Goal: Navigation & Orientation: Find specific page/section

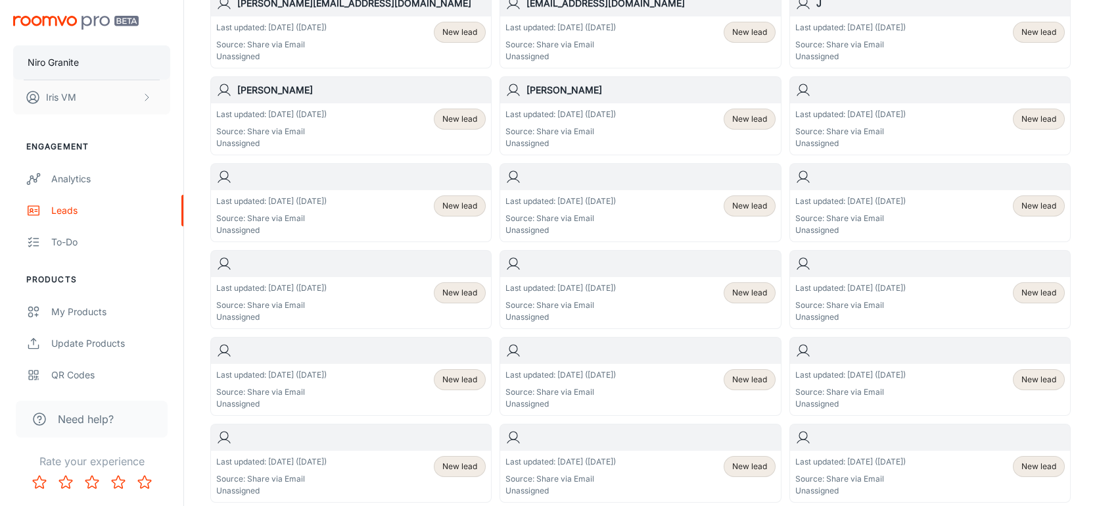
click at [66, 69] on p "Niro Granite" at bounding box center [53, 62] width 51 height 14
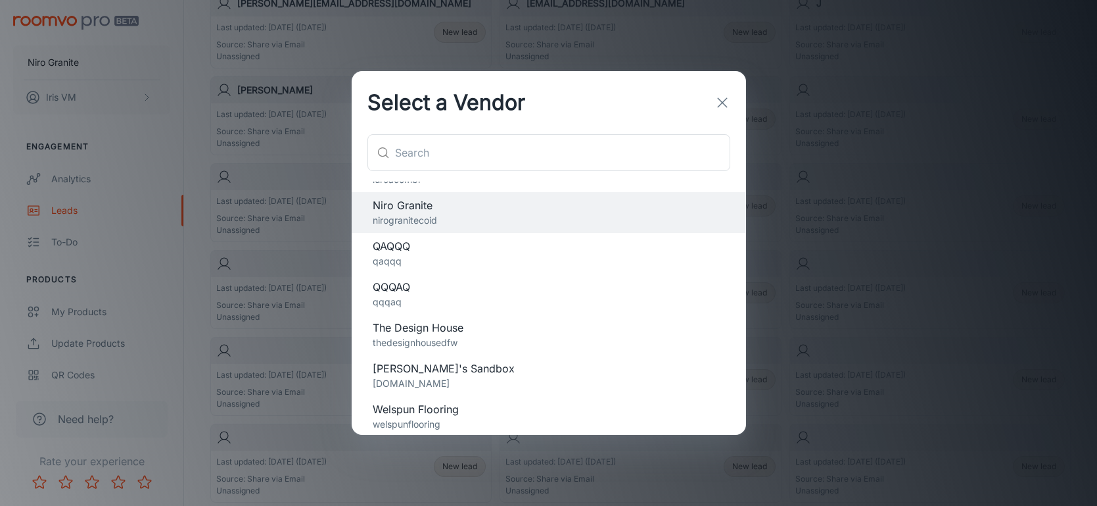
scroll to position [154, 0]
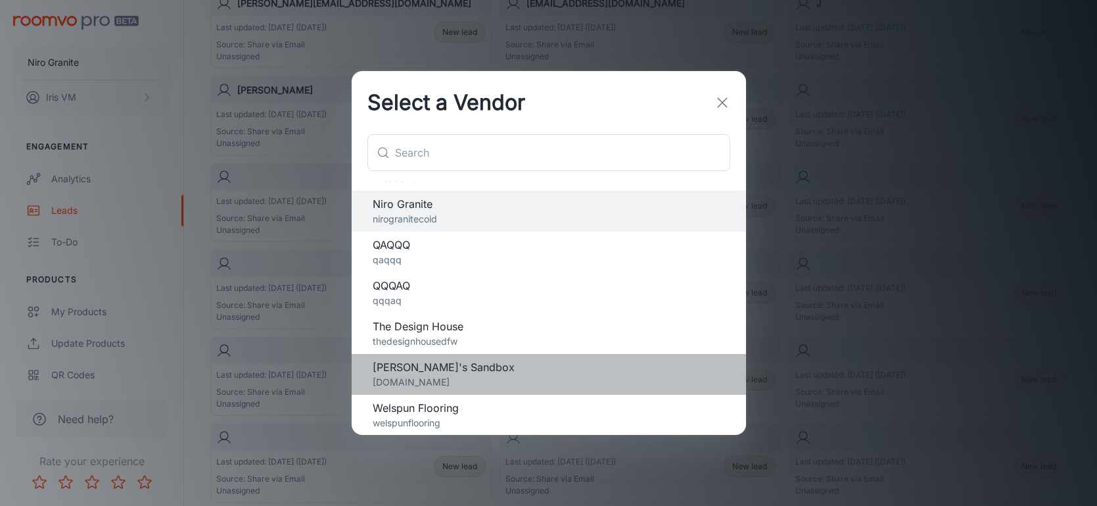
click at [419, 365] on span "[PERSON_NAME]'s Sandbox" at bounding box center [549, 367] width 352 height 16
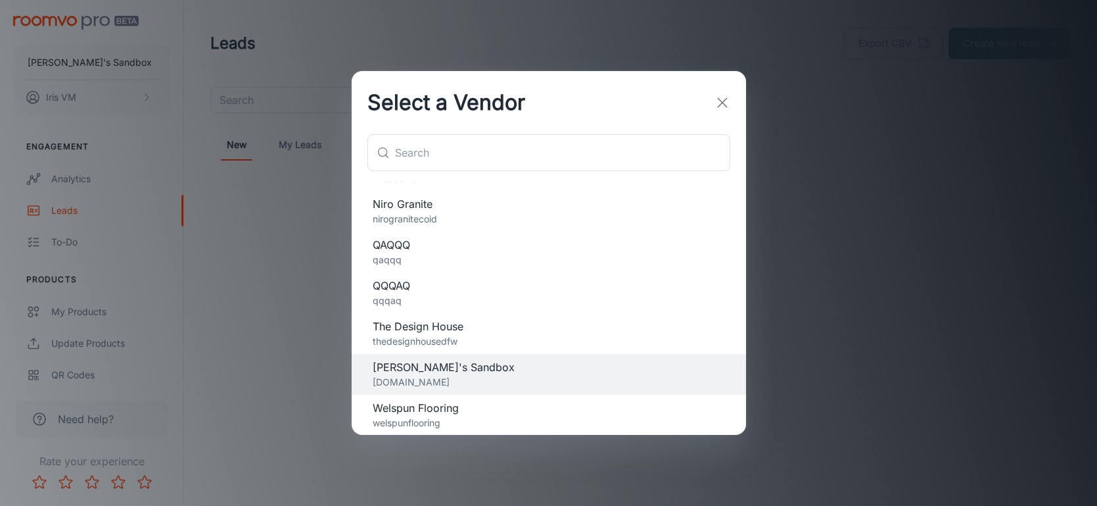
scroll to position [0, 0]
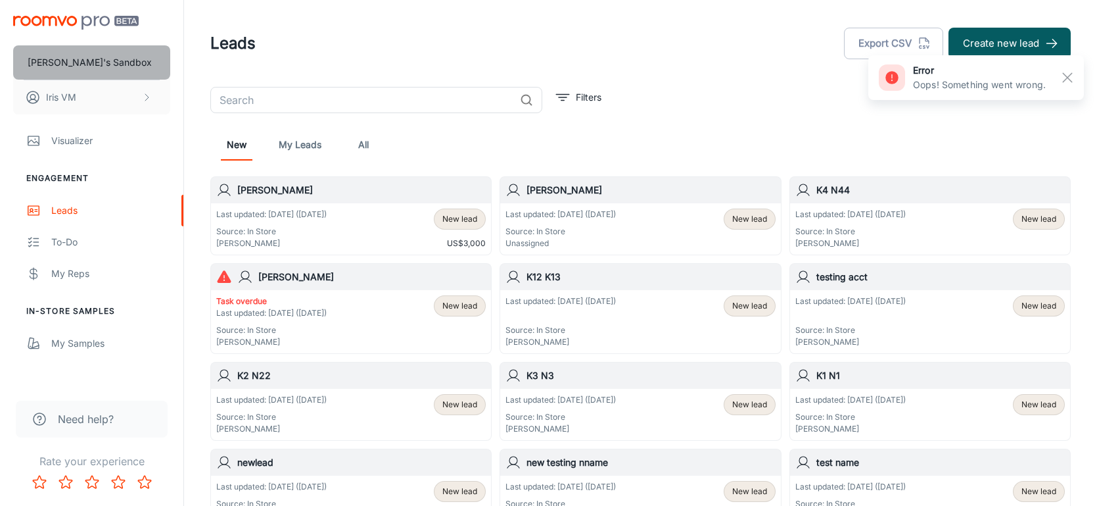
click at [93, 70] on button "[PERSON_NAME]'s Sandbox" at bounding box center [91, 62] width 157 height 34
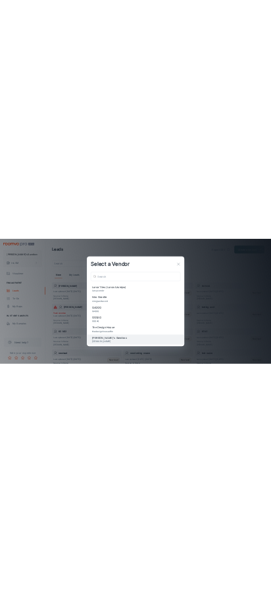
scroll to position [154, 0]
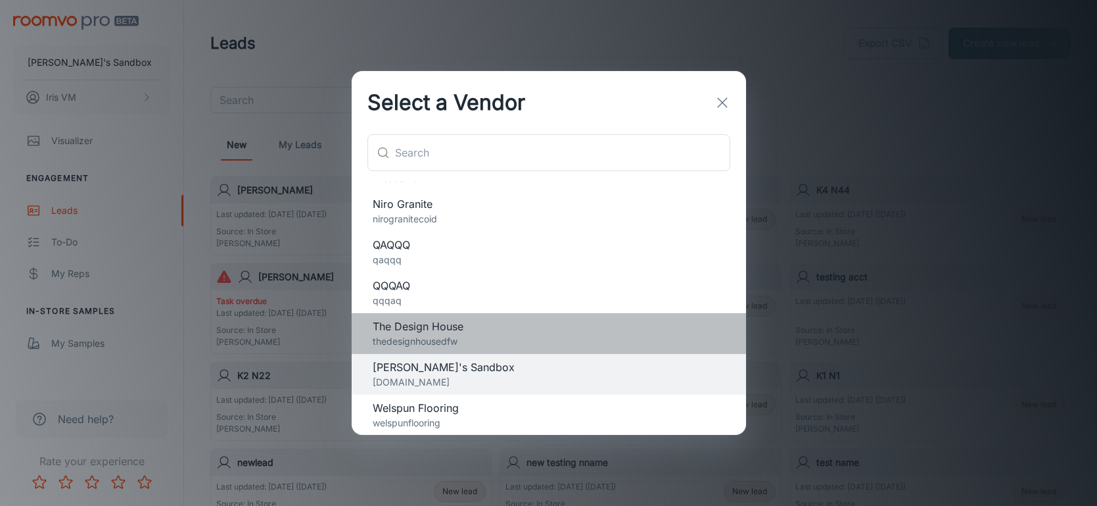
click at [479, 331] on span "The Design House" at bounding box center [549, 326] width 352 height 16
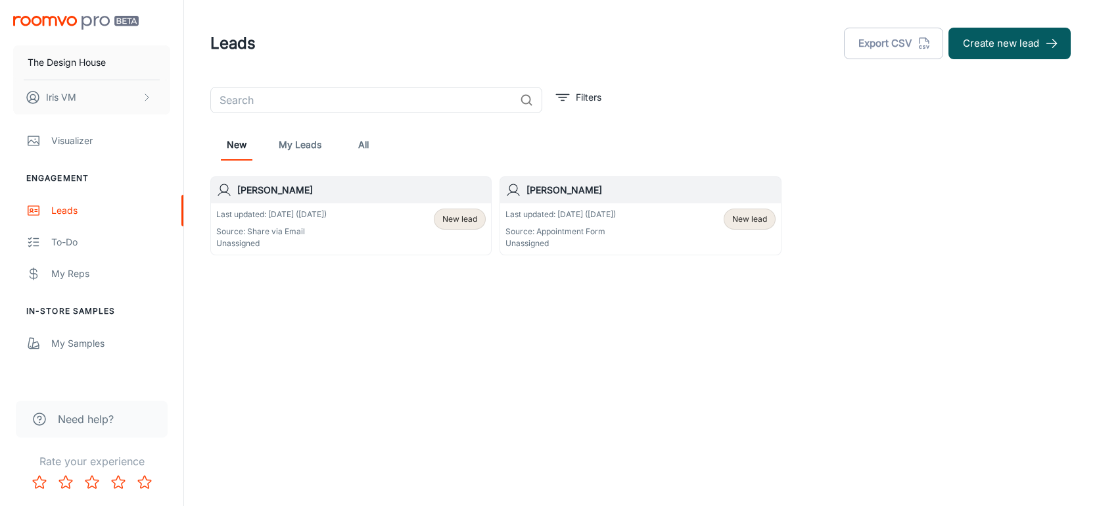
click at [363, 136] on link "All" at bounding box center [364, 145] width 32 height 32
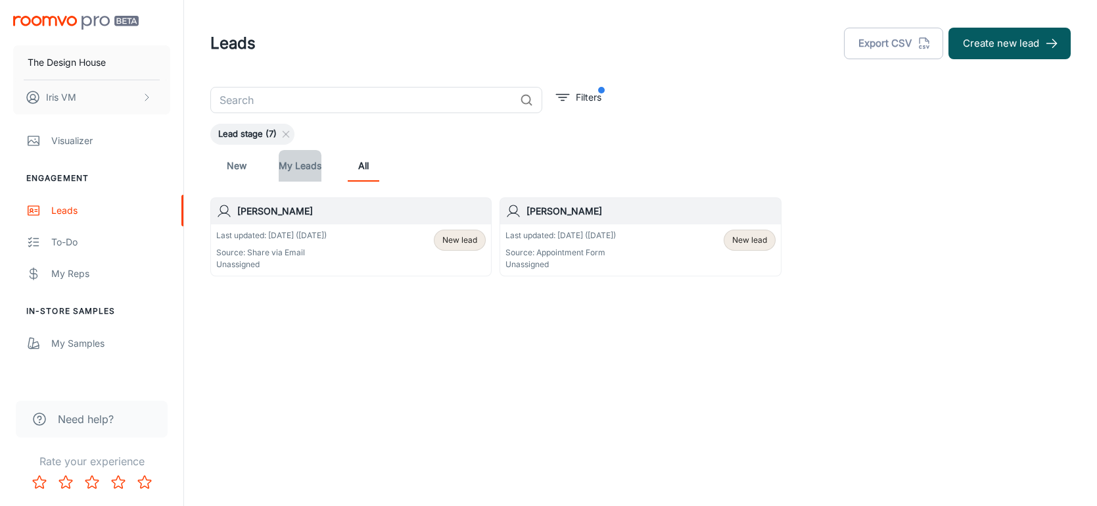
click at [295, 167] on link "My Leads" at bounding box center [300, 166] width 43 height 32
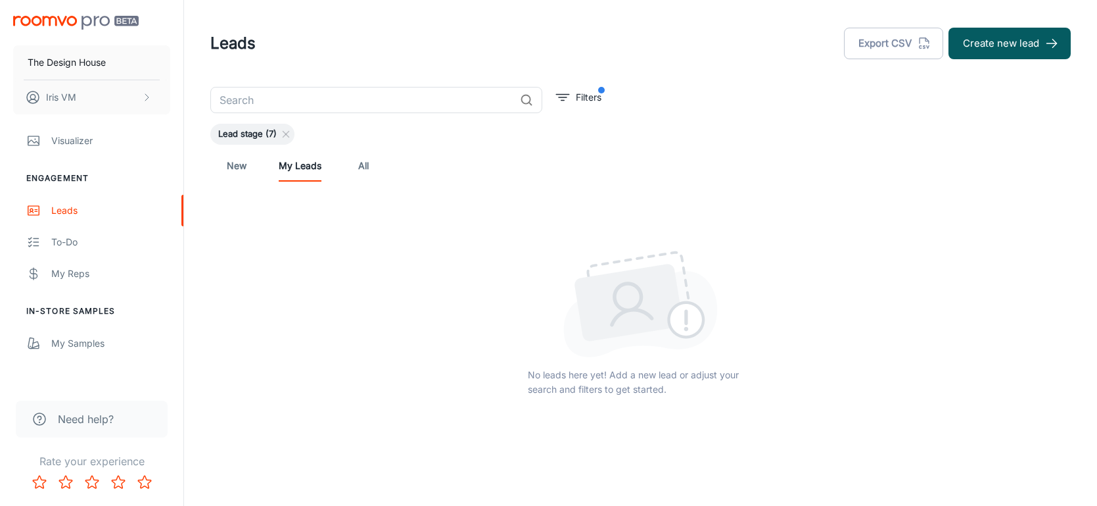
click at [363, 174] on link "All" at bounding box center [364, 166] width 32 height 32
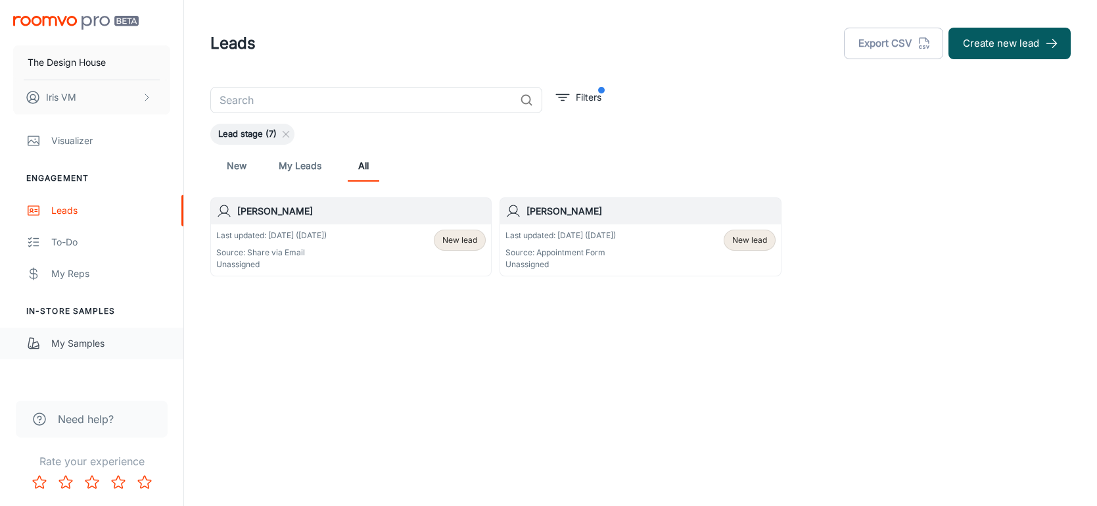
click at [98, 342] on div "My Samples" at bounding box center [110, 343] width 119 height 14
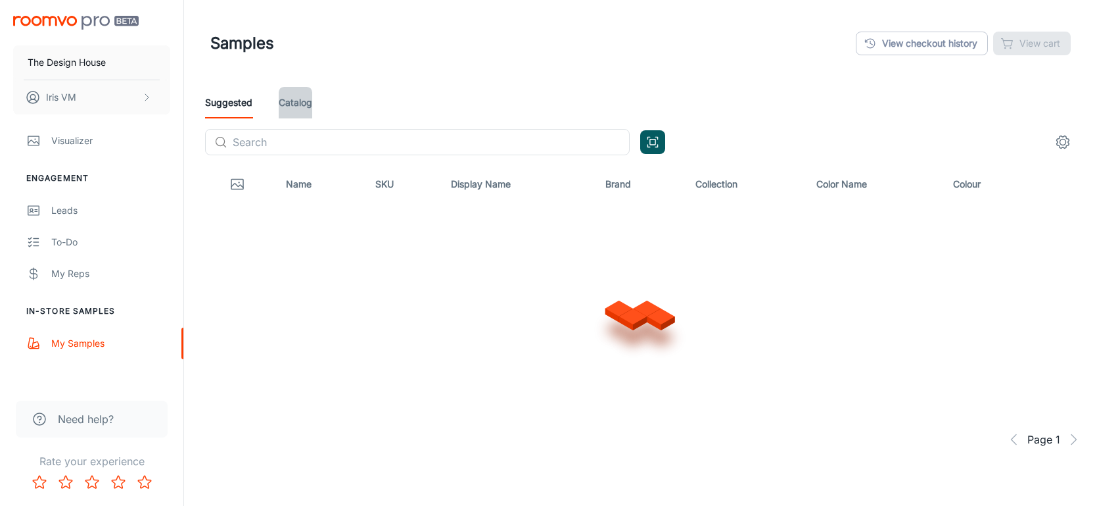
click at [283, 103] on link "Catalog" at bounding box center [296, 103] width 34 height 32
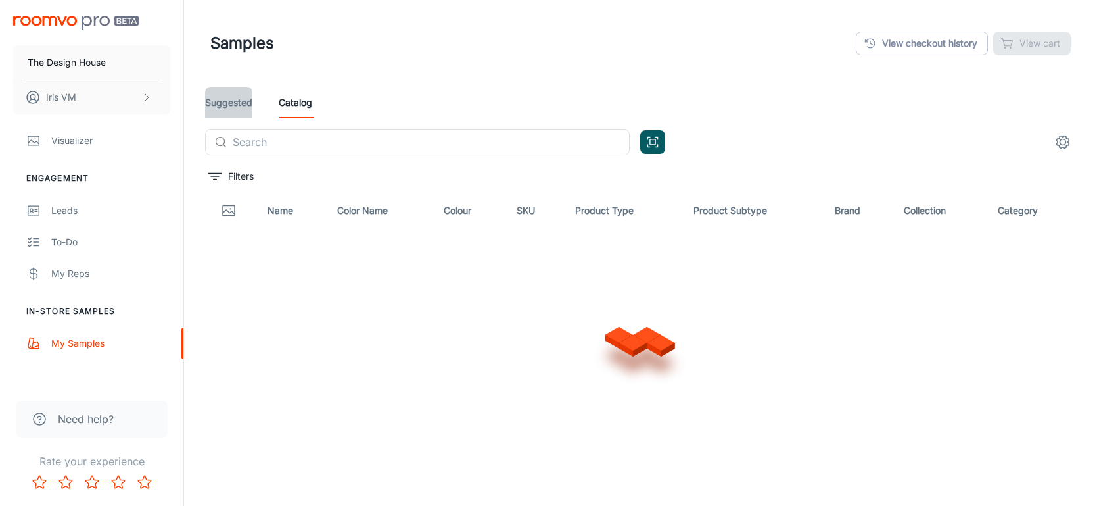
click at [228, 105] on link "Suggested" at bounding box center [228, 103] width 47 height 32
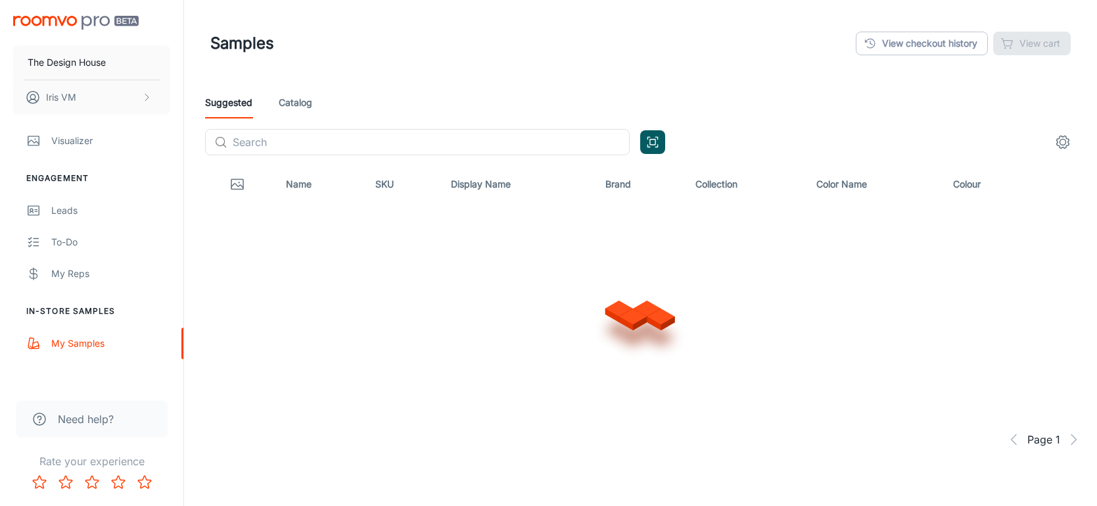
click at [291, 105] on link "Catalog" at bounding box center [296, 103] width 34 height 32
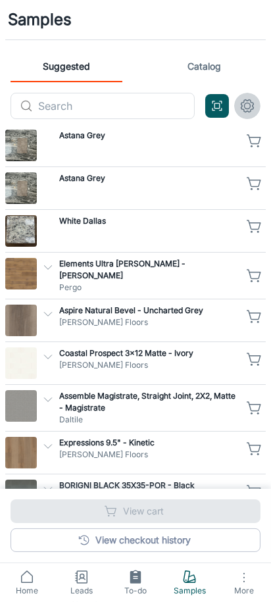
click at [245, 107] on icon "settings" at bounding box center [247, 106] width 16 height 16
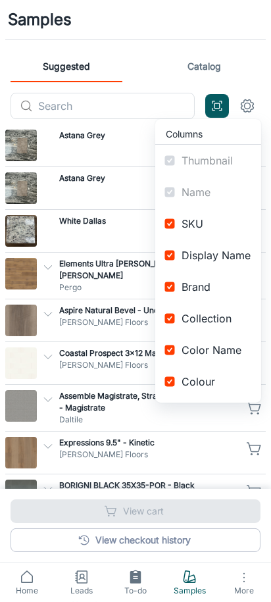
click at [113, 110] on div at bounding box center [135, 301] width 271 height 602
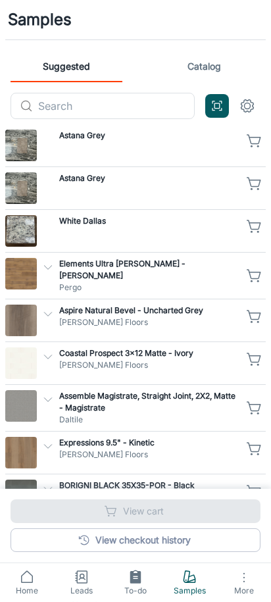
click at [247, 105] on icon "settings" at bounding box center [247, 106] width 16 height 16
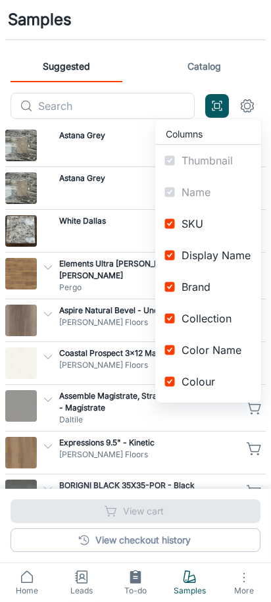
click at [181, 314] on input "checkbox" at bounding box center [170, 318] width 24 height 24
checkbox input "false"
click at [179, 348] on input "checkbox" at bounding box center [170, 350] width 24 height 24
checkbox input "false"
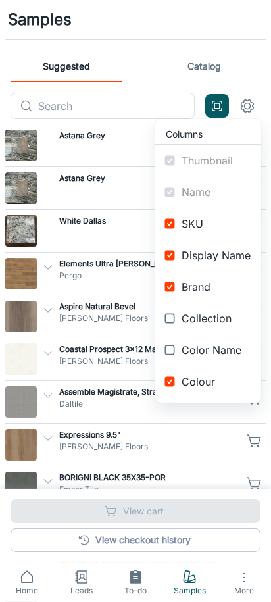
click at [179, 385] on input "checkbox" at bounding box center [170, 381] width 24 height 24
checkbox input "false"
click at [199, 297] on li "Brand" at bounding box center [208, 287] width 106 height 32
checkbox input "false"
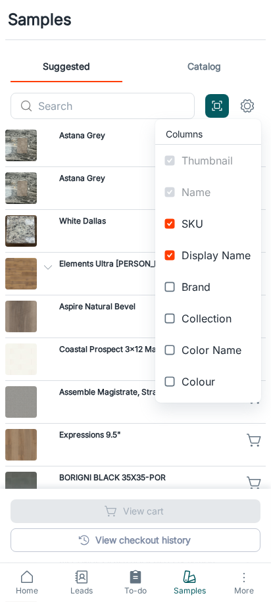
click at [55, 272] on div at bounding box center [135, 301] width 271 height 602
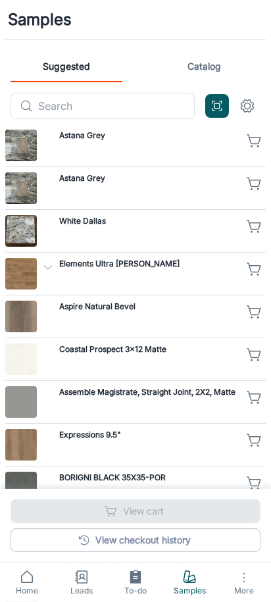
click at [47, 265] on icon "button" at bounding box center [48, 267] width 12 height 12
click at [47, 264] on icon "button" at bounding box center [48, 267] width 12 height 12
click at [247, 105] on icon "settings" at bounding box center [247, 106] width 16 height 16
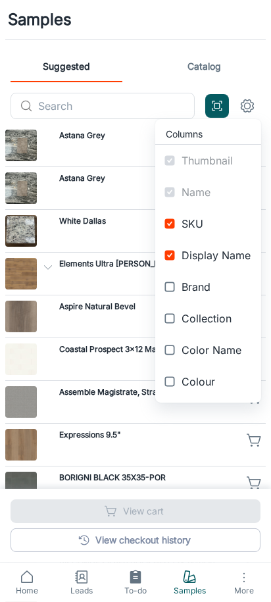
click at [193, 375] on span "Colour" at bounding box center [215, 381] width 69 height 16
checkbox input "true"
click at [180, 327] on input "checkbox" at bounding box center [170, 318] width 24 height 24
checkbox input "true"
click at [180, 352] on input "checkbox" at bounding box center [170, 350] width 24 height 24
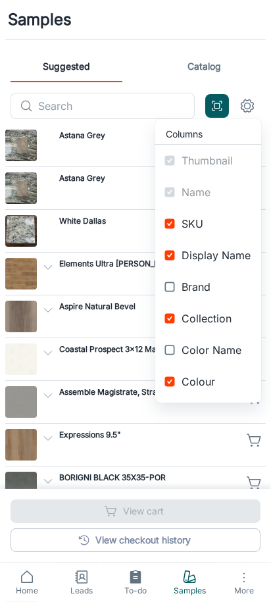
checkbox input "true"
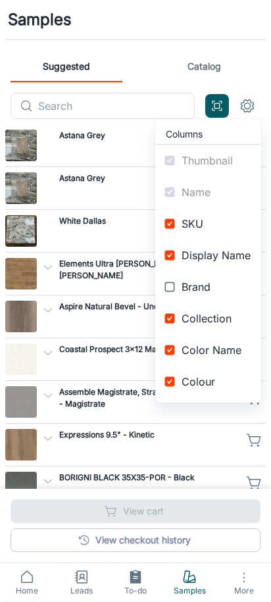
click at [175, 297] on input "checkbox" at bounding box center [170, 287] width 24 height 24
checkbox input "true"
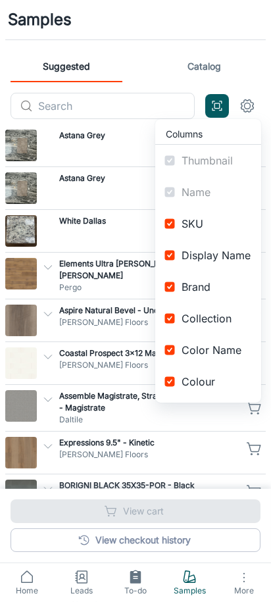
click at [252, 67] on div at bounding box center [135, 301] width 271 height 602
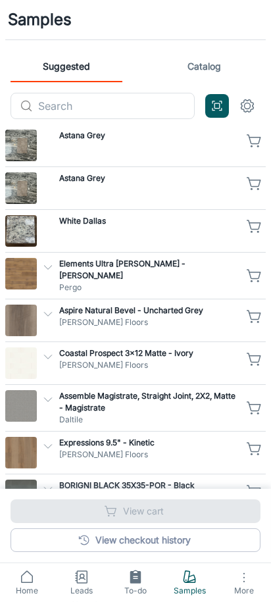
click at [218, 66] on link "Catalog" at bounding box center [205, 67] width 112 height 32
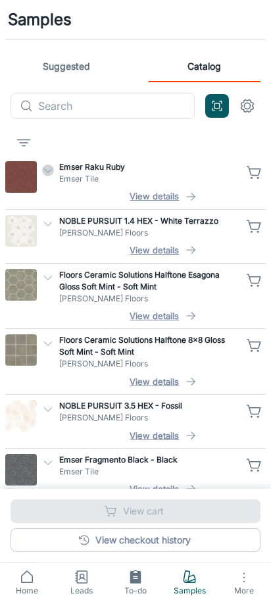
click at [47, 169] on icon "button" at bounding box center [48, 170] width 12 height 12
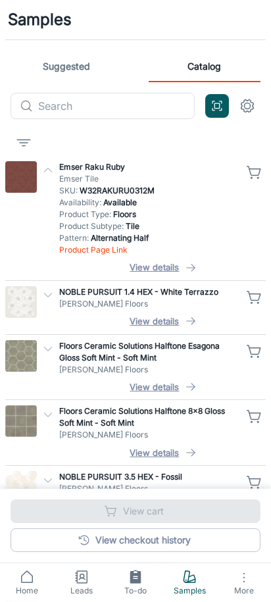
click at [258, 111] on button "settings" at bounding box center [247, 106] width 26 height 26
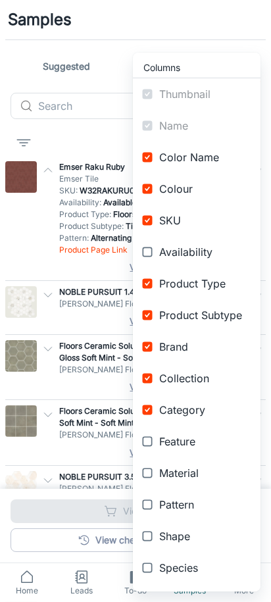
click at [156, 505] on input "checkbox" at bounding box center [147, 504] width 24 height 24
checkbox input "true"
click at [156, 505] on input "checkbox" at bounding box center [147, 536] width 24 height 24
checkbox input "true"
click at [153, 469] on input "checkbox" at bounding box center [147, 473] width 24 height 24
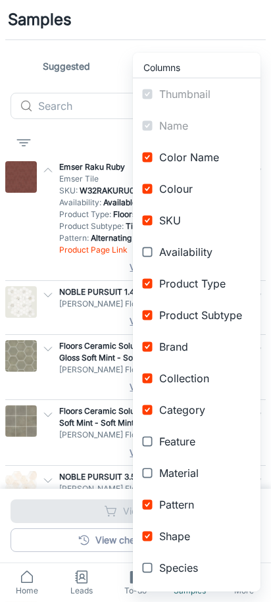
checkbox input "true"
click at [153, 445] on input "checkbox" at bounding box center [147, 441] width 24 height 24
checkbox input "true"
click at [106, 150] on div at bounding box center [135, 301] width 271 height 602
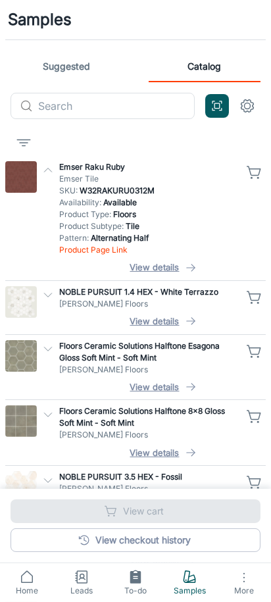
click at [47, 171] on icon "button" at bounding box center [48, 170] width 12 height 12
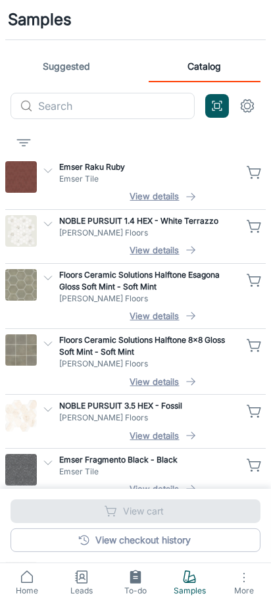
click at [47, 169] on icon "button" at bounding box center [48, 170] width 12 height 12
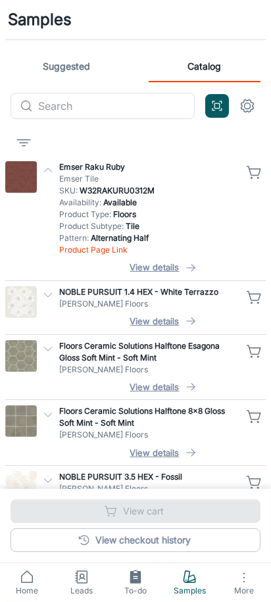
click at [249, 103] on circle "settings" at bounding box center [248, 106] width 6 height 6
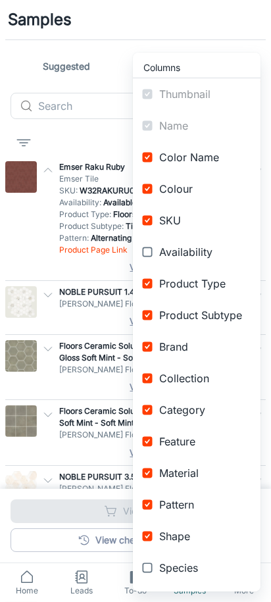
click at [150, 502] on input "checkbox" at bounding box center [147, 504] width 24 height 24
checkbox input "false"
click at [97, 142] on div at bounding box center [135, 301] width 271 height 602
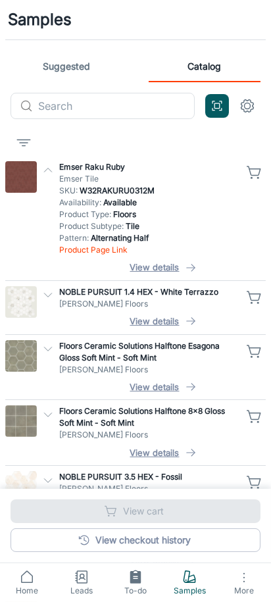
click at [51, 168] on icon "button" at bounding box center [48, 170] width 12 height 12
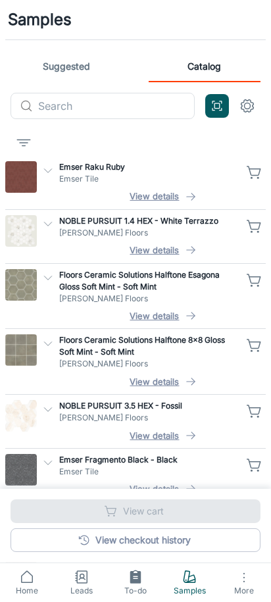
click at [48, 169] on icon "button" at bounding box center [48, 170] width 12 height 12
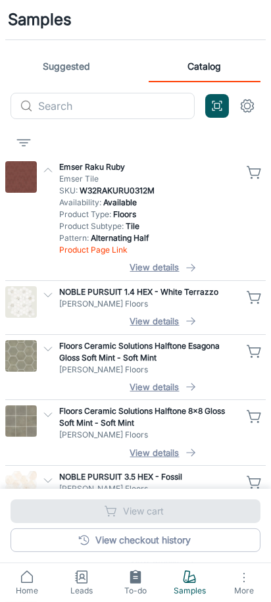
click at [48, 171] on icon "button" at bounding box center [48, 170] width 12 height 12
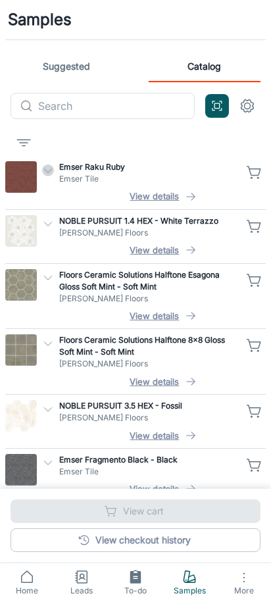
click at [47, 170] on polyline "button" at bounding box center [47, 170] width 7 height 4
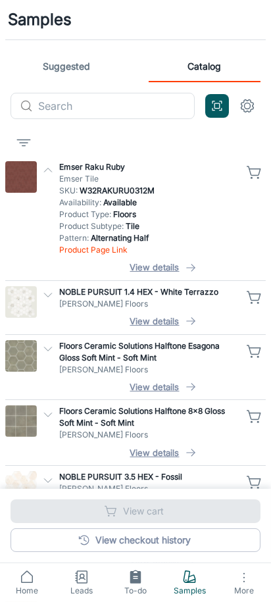
click at [247, 115] on button "settings" at bounding box center [247, 106] width 26 height 26
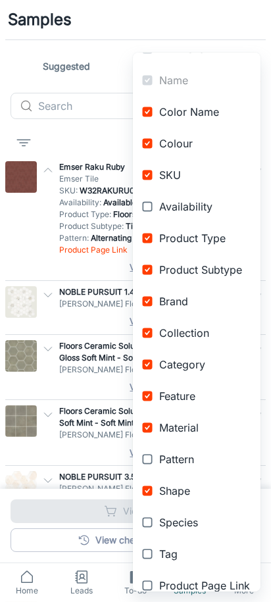
scroll to position [60, 0]
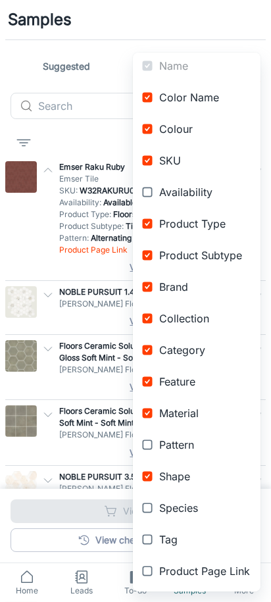
click at [96, 231] on div at bounding box center [135, 301] width 271 height 602
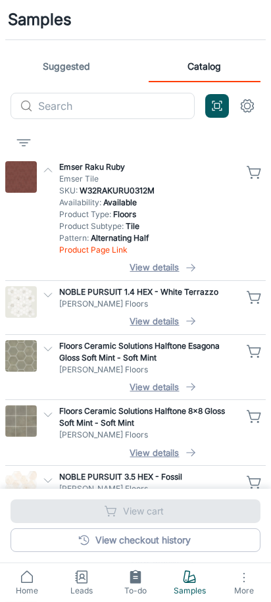
click at [131, 268] on button "View details" at bounding box center [162, 267] width 206 height 14
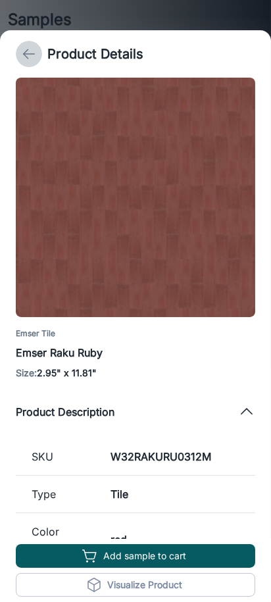
click at [26, 43] on button "back" at bounding box center [29, 54] width 26 height 26
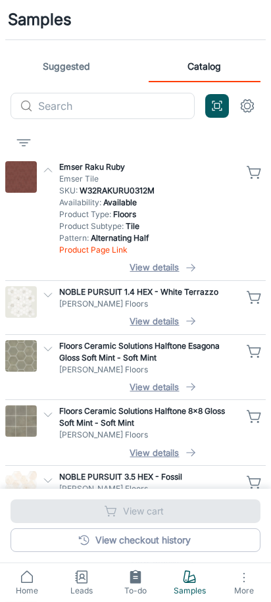
click at [87, 226] on p "Product Subtype : Tile" at bounding box center [148, 226] width 179 height 12
click at [47, 166] on icon "button" at bounding box center [48, 170] width 12 height 12
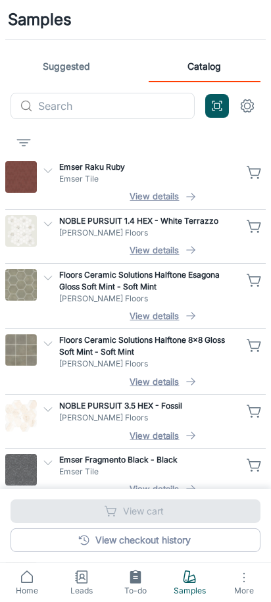
click at [259, 168] on icon "button" at bounding box center [253, 170] width 13 height 9
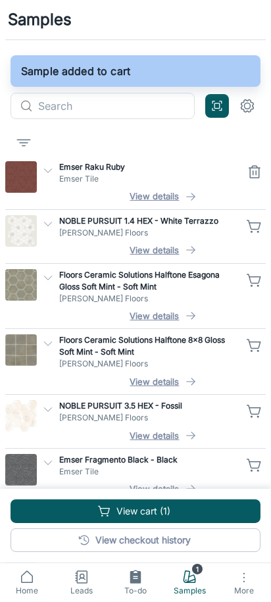
click at [258, 347] on icon "button" at bounding box center [255, 345] width 16 height 16
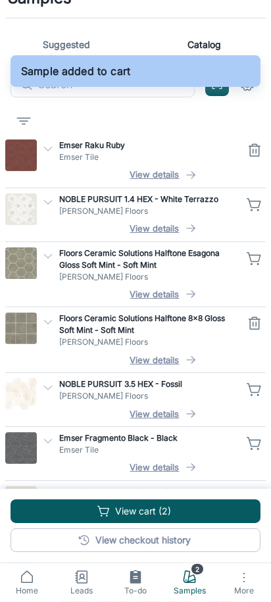
scroll to position [0, 0]
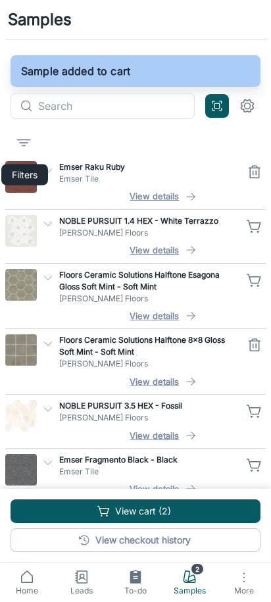
click at [26, 141] on icon "filter" at bounding box center [24, 143] width 16 height 16
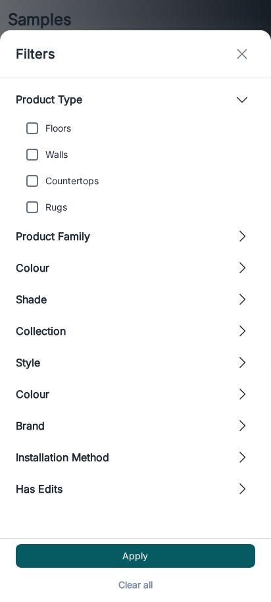
click at [246, 64] on button "exit" at bounding box center [242, 54] width 26 height 26
